Goal: Transaction & Acquisition: Purchase product/service

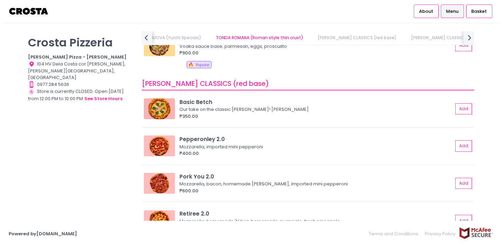
scroll to position [242, 0]
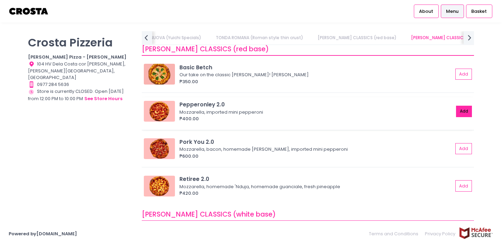
click at [461, 111] on button "Add" at bounding box center [464, 110] width 16 height 11
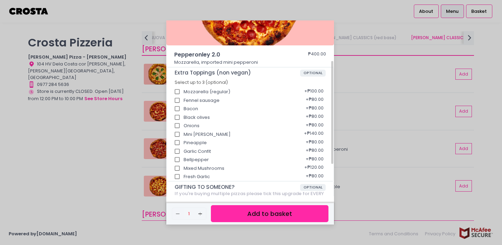
scroll to position [125, 0]
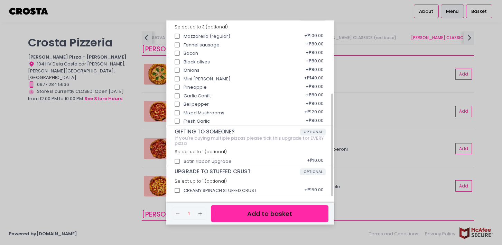
click at [246, 189] on div "CREAMY SPINACH STUFFED CRUST + ₱150.00" at bounding box center [250, 188] width 151 height 9
click at [170, 189] on div "UPGRADE TO STUFFED CRUST OPTIONAL Select up to 1 (optional) CREAMY SPINACH STUF…" at bounding box center [250, 180] width 167 height 28
click at [177, 188] on input "CREAMY SPINACH STUFFED CRUST" at bounding box center [177, 190] width 13 height 13
checkbox input "true"
click at [260, 218] on button "Add to basket" at bounding box center [270, 213] width 118 height 17
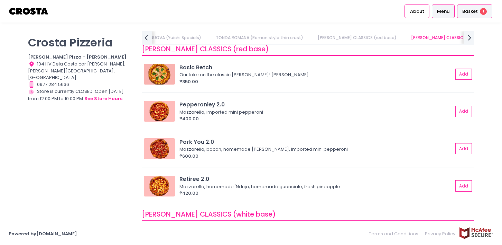
click at [481, 16] on div "Basket 1" at bounding box center [474, 10] width 35 height 13
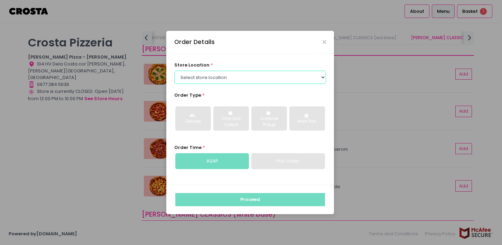
click at [205, 83] on select "Select store location [PERSON_NAME] Pizza - [PERSON_NAME] Pizza - [GEOGRAPHIC_D…" at bounding box center [250, 77] width 152 height 13
select select "5fabb2e53664a8677beaeb89"
click at [174, 71] on select "Select store location [PERSON_NAME] Pizza - [PERSON_NAME] Pizza - [GEOGRAPHIC_D…" at bounding box center [250, 77] width 152 height 13
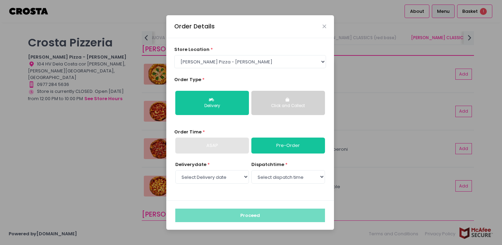
click at [271, 105] on div "Click and Collect" at bounding box center [288, 106] width 64 height 6
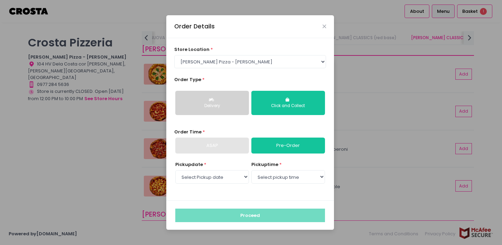
click at [238, 107] on div "Delivery" at bounding box center [212, 106] width 64 height 6
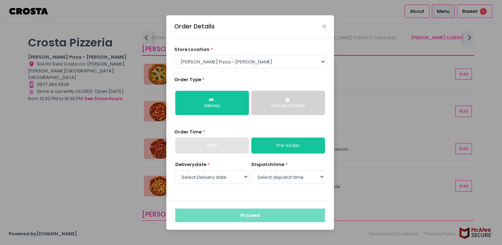
click at [243, 150] on div "ASAP" at bounding box center [212, 145] width 74 height 16
click at [227, 148] on div "ASAP" at bounding box center [212, 145] width 74 height 16
click at [231, 182] on select "Select Delivery date [DATE] [DATE] [DATE]" at bounding box center [212, 176] width 74 height 13
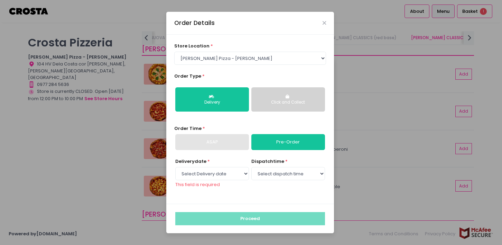
click at [250, 164] on div "Delivery date * Select Delivery date [DATE] [DATE] [DATE] This field is require…" at bounding box center [250, 177] width 152 height 38
click at [248, 169] on select "Select Delivery date [DATE] [DATE] [DATE]" at bounding box center [212, 173] width 74 height 13
select select "[DATE]"
click at [175, 170] on select "Select Delivery date [DATE] [DATE] [DATE]" at bounding box center [212, 173] width 74 height 13
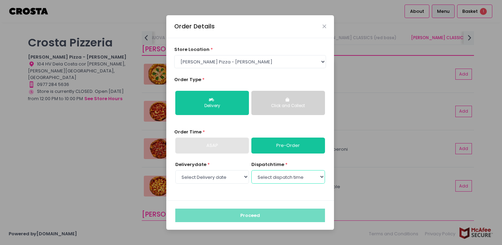
drag, startPoint x: 281, startPoint y: 184, endPoint x: 282, endPoint y: 179, distance: 5.0
click at [282, 183] on select "Select dispatch time 01:00 PM - 01:30 PM 01:30 PM - 02:00 PM 02:00 PM - 02:30 P…" at bounding box center [288, 176] width 74 height 13
select select "15:00"
click at [251, 170] on select "Select dispatch time 01:00 PM - 01:30 PM 01:30 PM - 02:00 PM 02:00 PM - 02:30 P…" at bounding box center [288, 176] width 74 height 13
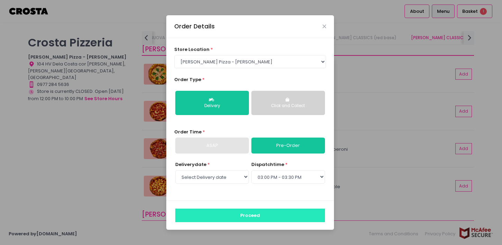
click at [253, 212] on button "Proceed" at bounding box center [250, 214] width 150 height 13
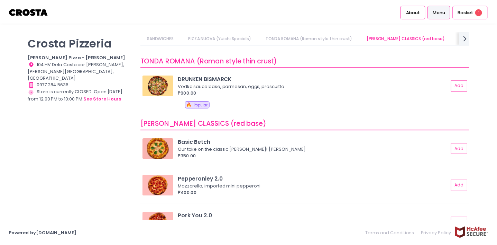
scroll to position [173, 0]
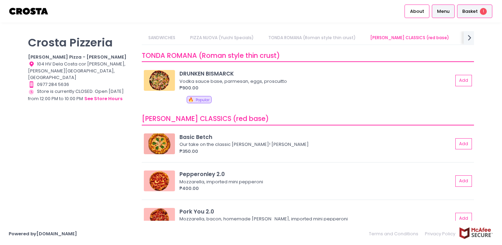
click at [471, 13] on span "Basket" at bounding box center [470, 11] width 16 height 7
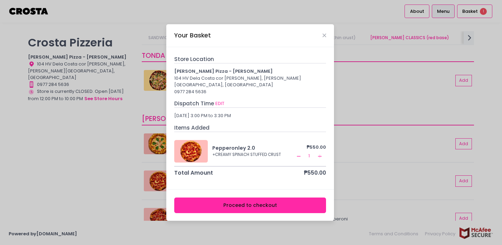
click at [249, 201] on button "Proceed to checkout" at bounding box center [250, 205] width 152 height 16
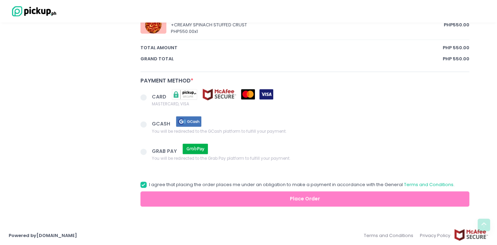
scroll to position [353, 0]
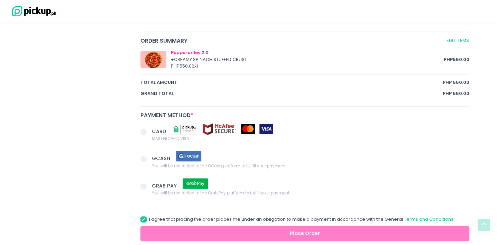
click at [144, 157] on span at bounding box center [143, 159] width 6 height 6
click at [149, 157] on input "GCASH You will be redirected to the GCash platform to fulfill your payment." at bounding box center [151, 157] width 4 height 4
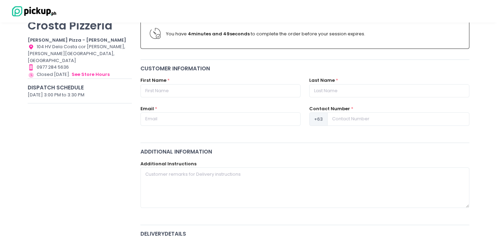
scroll to position [7, 0]
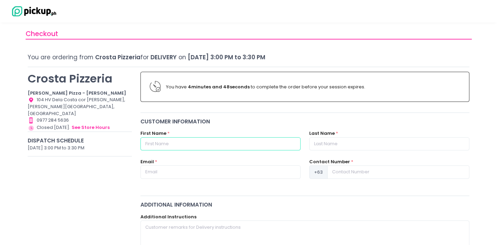
radio input "true"
click at [227, 146] on input "text" at bounding box center [220, 143] width 160 height 13
type input "J"
radio input "true"
type input "[PERSON_NAME]"
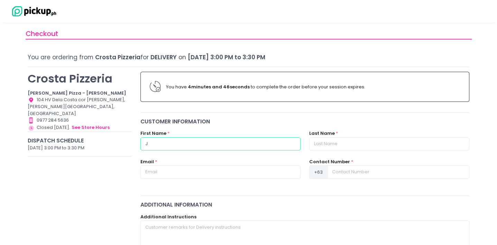
radio input "true"
type input "Jah"
radio input "true"
type input "[PERSON_NAME]"
radio input "true"
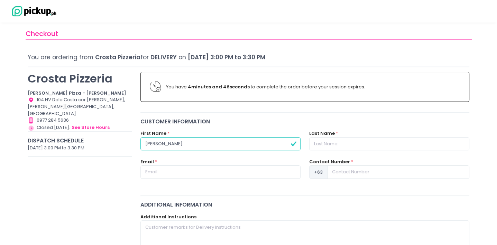
type input "[PERSON_NAME]"
radio input "true"
type input "[PERSON_NAME]"
radio input "true"
type input "[PERSON_NAME]"
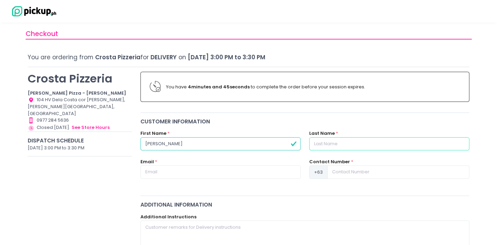
radio input "true"
type input "C"
radio input "true"
type input "Cu"
radio input "true"
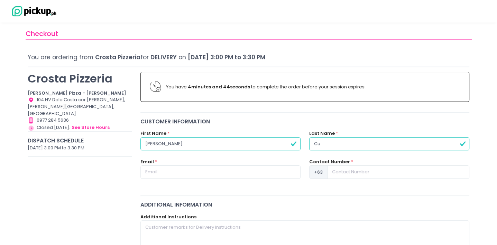
type input "C"
radio input "true"
type input "Ce"
radio input "true"
type input "Ceu"
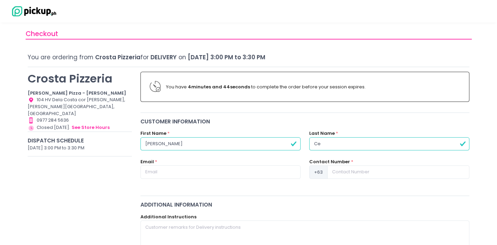
radio input "true"
type input "Ce"
radio input "true"
type input "C"
radio input "true"
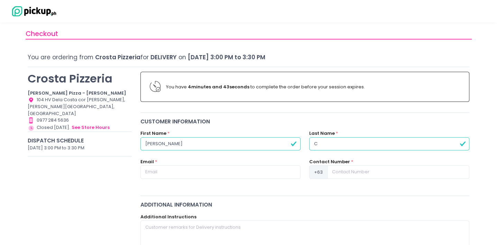
type input "Cr"
radio input "true"
type input "Cru"
radio input "true"
type input "[PERSON_NAME]"
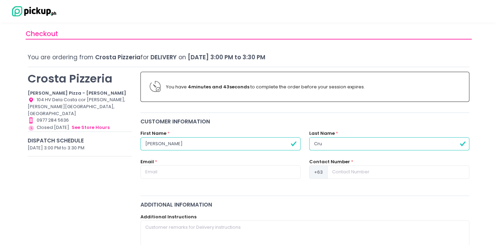
radio input "true"
type input "[PERSON_NAME]"
radio input "true"
type input "j"
radio input "true"
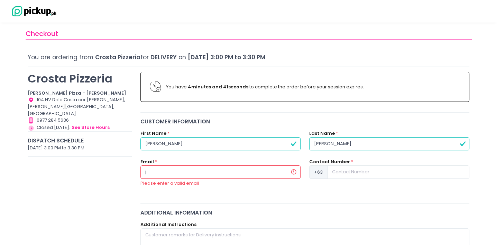
type input "ja"
radio input "true"
type input "jah"
radio input "true"
type input "[PERSON_NAME]"
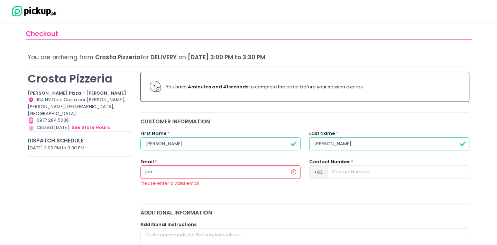
radio input "true"
type input "jahnc"
radio input "true"
type input "jahncr"
radio input "true"
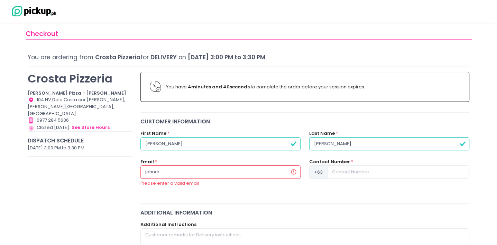
type input "jahncru"
radio input "true"
type input "jahncruz"
radio input "true"
type input "jahncruz1"
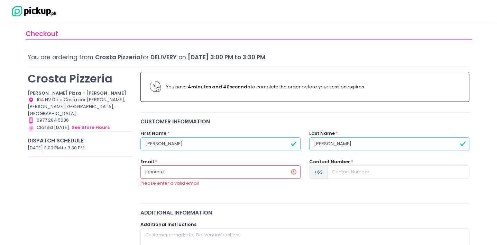
radio input "true"
type input "jahncruz13"
radio input "true"
type input "jahncruz13."
radio input "true"
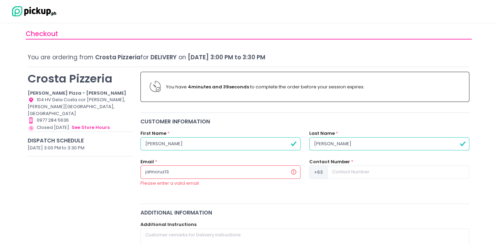
type input "jahncruz13.j"
radio input "true"
type input "jahncruz13.jc"
radio input "true"
type input "jahncruz13.jc@"
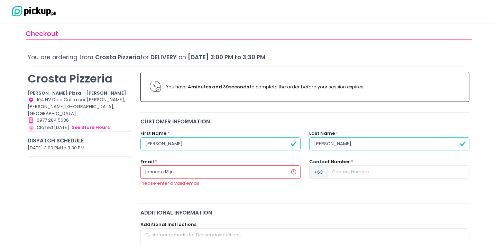
radio input "true"
type input "jahncruz13.jc@g"
radio input "true"
type input "jahncruz13.jc@gm"
radio input "true"
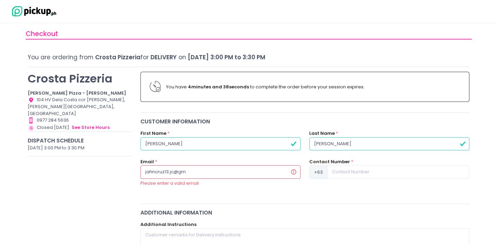
type input "jahncruz13.jc@gma"
radio input "true"
type input "jahncruz13.jc@gmai"
radio input "true"
type input "[EMAIL_ADDRESS]"
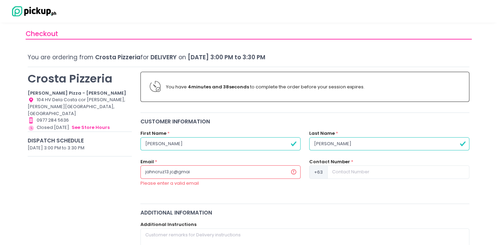
radio input "true"
type input "[EMAIL_ADDRESS]."
radio input "true"
type input "jahncruz13.jc@gmail.c"
radio input "true"
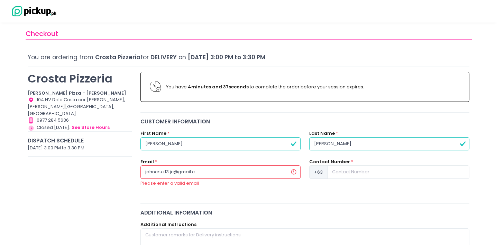
type input "[EMAIL_ADDRESS][DOMAIN_NAME]"
radio input "true"
type input "[EMAIL_ADDRESS][DOMAIN_NAME]"
radio input "true"
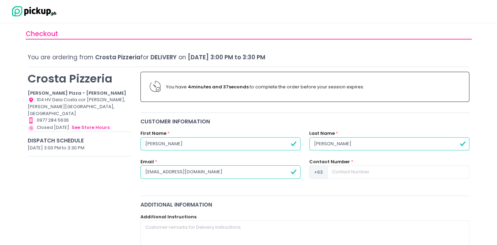
type input "[EMAIL_ADDRESS][DOMAIN_NAME]"
radio input "true"
type input "9"
radio input "true"
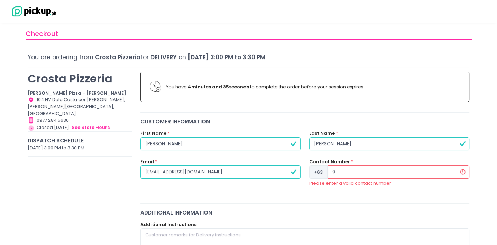
radio input "true"
type input "9"
radio input "true"
type input "92"
radio input "true"
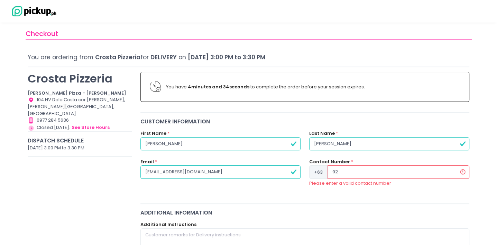
type input "921"
radio input "true"
type input "9219"
radio input "true"
type input "92199"
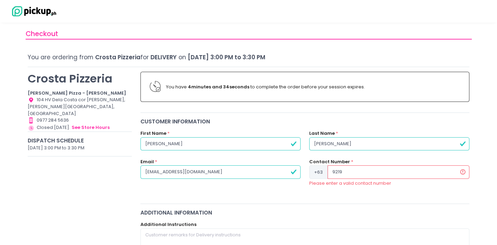
radio input "true"
type input "921998"
radio input "true"
type input "9219988"
radio input "true"
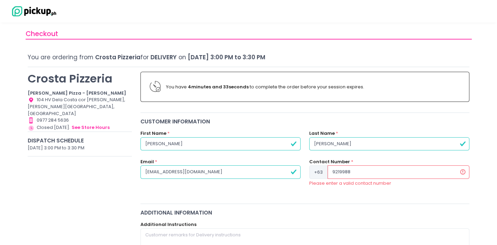
type input "92199885"
radio input "true"
type input "921998850"
radio input "true"
type input "9219988501"
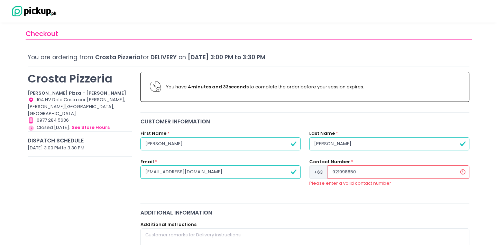
radio input "true"
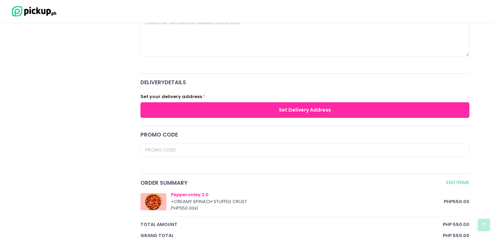
scroll to position [249, 0]
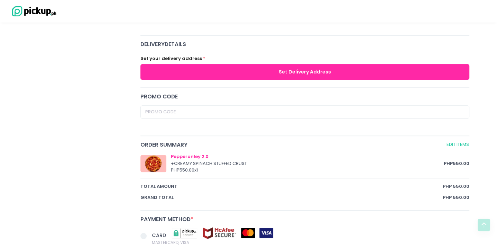
type input "9219988501"
click at [281, 70] on button "Set Delivery Address" at bounding box center [304, 72] width 329 height 16
radio input "true"
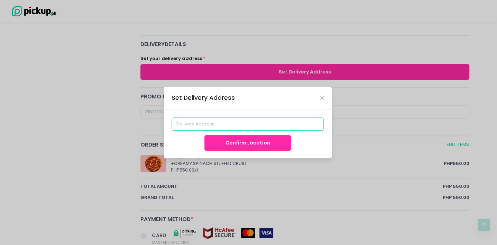
click at [242, 124] on input at bounding box center [248, 123] width 152 height 13
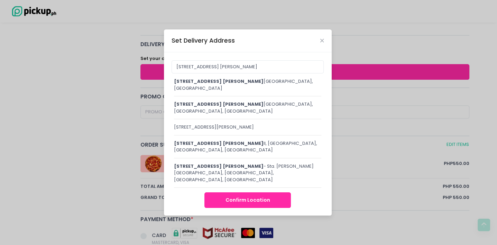
click at [255, 91] on div "[STREET_ADDRESS] [PERSON_NAME], [GEOGRAPHIC_DATA], [GEOGRAPHIC_DATA], [GEOGRAPH…" at bounding box center [248, 84] width 148 height 13
type input "[STREET_ADDRESS] [PERSON_NAME], [GEOGRAPHIC_DATA], [GEOGRAPHIC_DATA], [GEOGRAPH…"
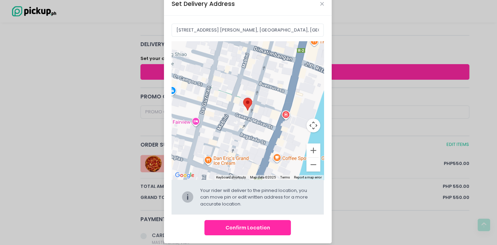
scroll to position [21, 0]
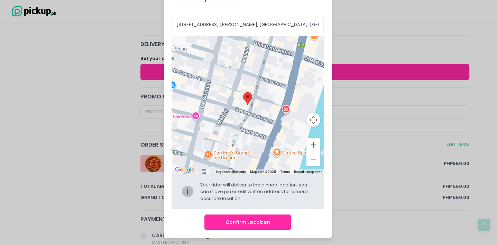
click at [270, 218] on button "Confirm Location" at bounding box center [247, 222] width 86 height 16
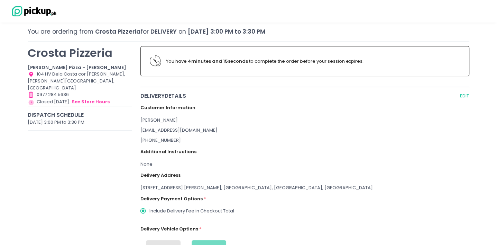
radio input "true"
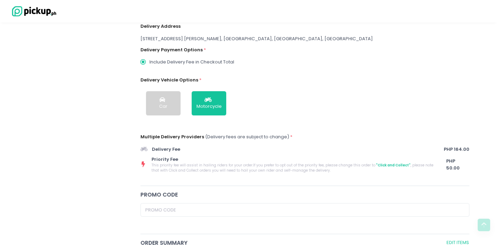
scroll to position [208, 0]
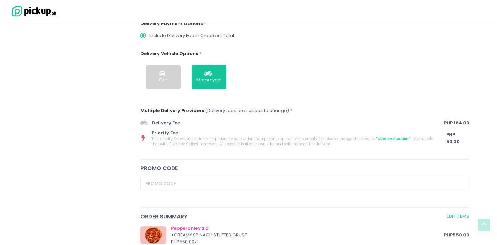
drag, startPoint x: 167, startPoint y: 121, endPoint x: 469, endPoint y: 119, distance: 301.9
click at [469, 119] on div "Delivery Fee PHP 164.00" at bounding box center [304, 122] width 329 height 13
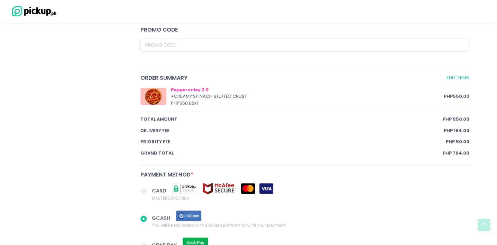
scroll to position [415, 0]
